Goal: Task Accomplishment & Management: Manage account settings

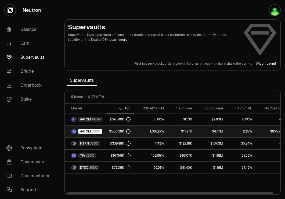
click at [100, 131] on div "dATOM USDC" at bounding box center [90, 131] width 24 height 5
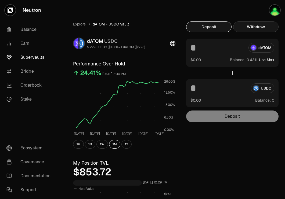
click at [251, 24] on button "Withdraw" at bounding box center [255, 26] width 45 height 11
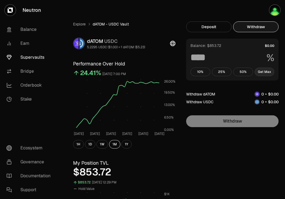
click at [267, 71] on button "Get Max" at bounding box center [265, 72] width 20 height 9
type input "***"
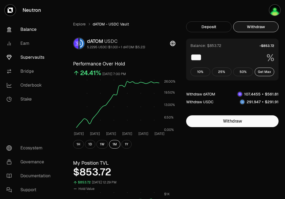
click at [30, 31] on link "Balance" at bounding box center [30, 30] width 56 height 14
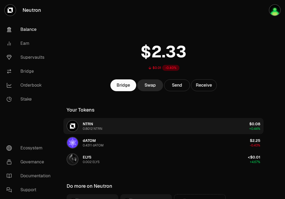
scroll to position [60, 0]
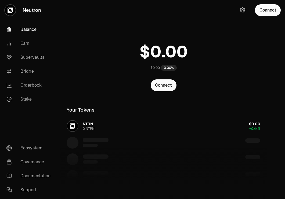
scroll to position [60, 0]
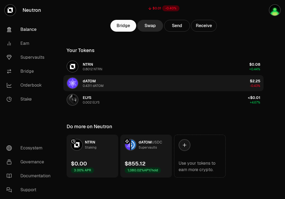
click at [116, 83] on button "dATOM 0.4311 dATOM $2.25 -0.43%" at bounding box center [163, 83] width 200 height 16
click at [198, 80] on button "dATOM 0.4311 dATOM $2.25 -0.43%" at bounding box center [163, 83] width 200 height 16
click at [153, 79] on button "dATOM 0.4311 dATOM $2.25 -0.43%" at bounding box center [163, 83] width 200 height 16
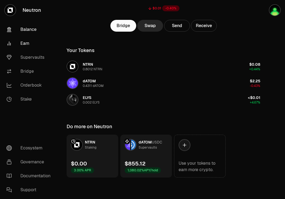
click at [30, 44] on link "Earn" at bounding box center [30, 44] width 56 height 14
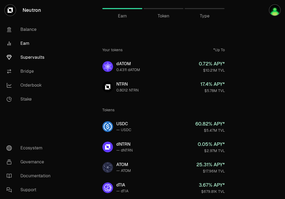
click at [34, 59] on link "Supervaults" at bounding box center [30, 57] width 56 height 14
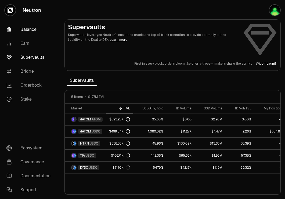
click at [28, 30] on link "Balance" at bounding box center [30, 30] width 56 height 14
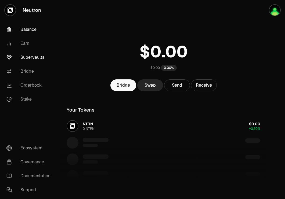
click at [39, 61] on link "Supervaults" at bounding box center [30, 57] width 56 height 14
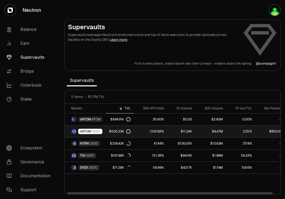
click at [143, 131] on link "1,105.82%" at bounding box center [150, 132] width 33 height 12
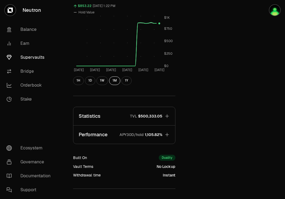
scroll to position [172, 0]
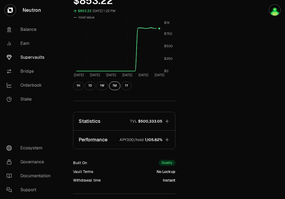
click at [139, 137] on p "APY30D/hold" at bounding box center [131, 139] width 24 height 5
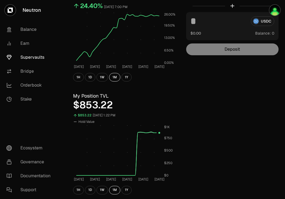
scroll to position [0, 0]
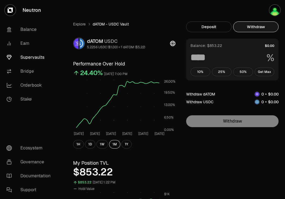
click at [265, 27] on button "Withdraw" at bounding box center [255, 26] width 45 height 11
click at [261, 75] on button "Get Max" at bounding box center [265, 72] width 20 height 9
type input "***"
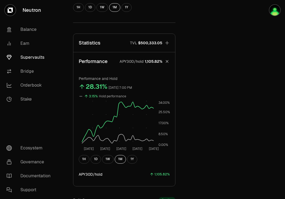
scroll to position [251, 0]
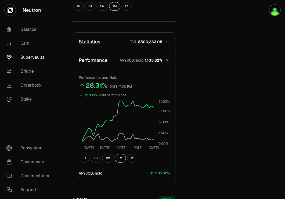
click at [38, 57] on link "Supervaults" at bounding box center [30, 57] width 56 height 14
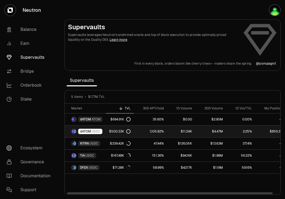
click at [148, 129] on link "1,105.82%" at bounding box center [150, 132] width 33 height 12
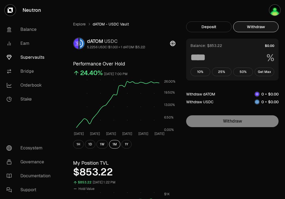
click at [255, 26] on button "Withdraw" at bounding box center [255, 26] width 45 height 11
click at [263, 71] on button "Get Max" at bounding box center [265, 72] width 20 height 9
type input "***"
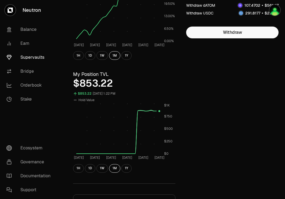
scroll to position [89, 0]
click at [31, 27] on link "Balance" at bounding box center [30, 30] width 56 height 14
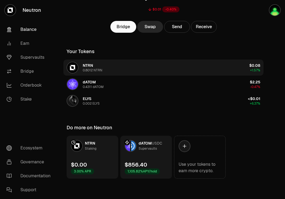
scroll to position [60, 0]
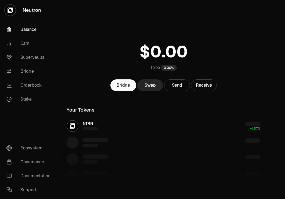
scroll to position [60, 0]
